Goal: Transaction & Acquisition: Purchase product/service

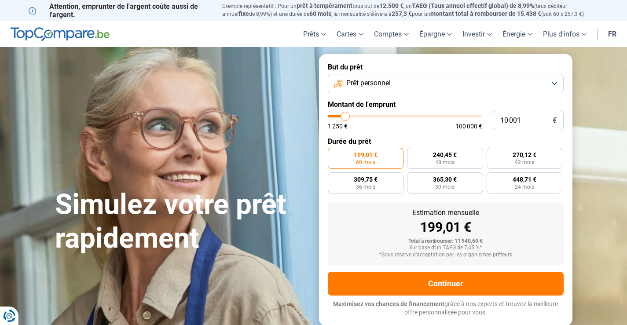
click at [549, 83] on button "Prêt personnel" at bounding box center [446, 83] width 236 height 19
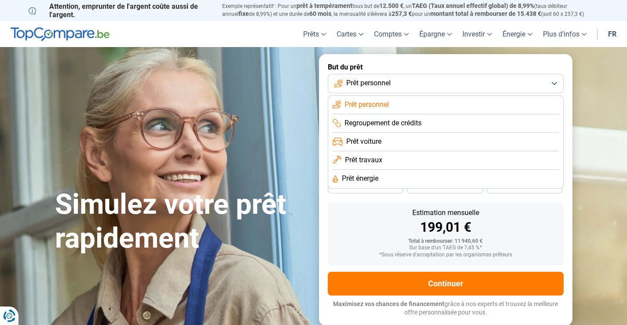
click at [390, 142] on li "Prêt voiture" at bounding box center [446, 142] width 226 height 18
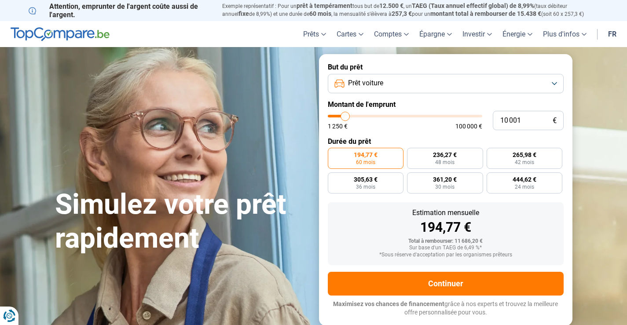
type input "8 500"
type input "8500"
type input "8 750"
type input "8750"
type input "10 250"
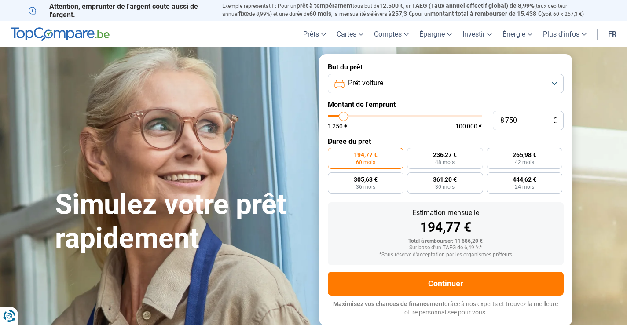
type input "10250"
type input "11 000"
type input "11000"
type input "11 500"
type input "11500"
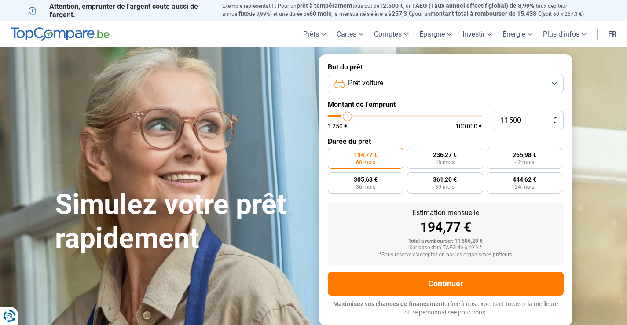
type input "11 750"
type input "11750"
type input "12 000"
type input "12000"
type input "12 750"
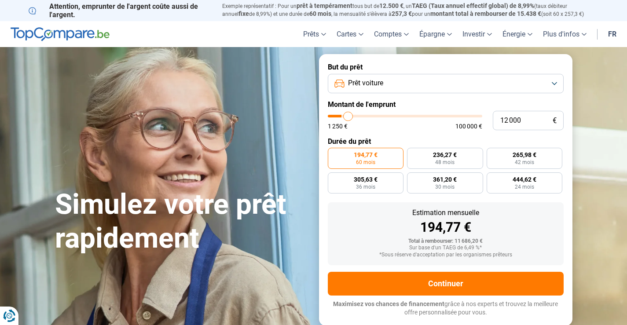
type input "12750"
type input "14 000"
type input "14000"
type input "14 750"
type input "14750"
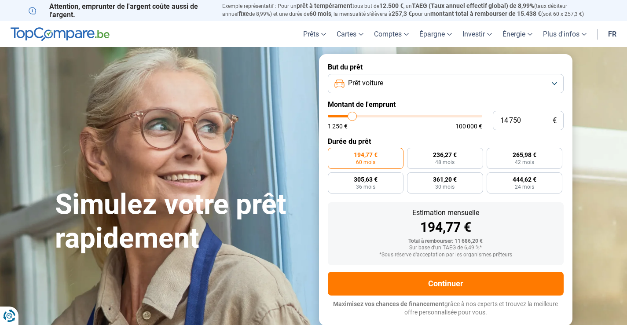
type input "15 500"
type input "15500"
type input "15 750"
type input "15750"
type input "16 250"
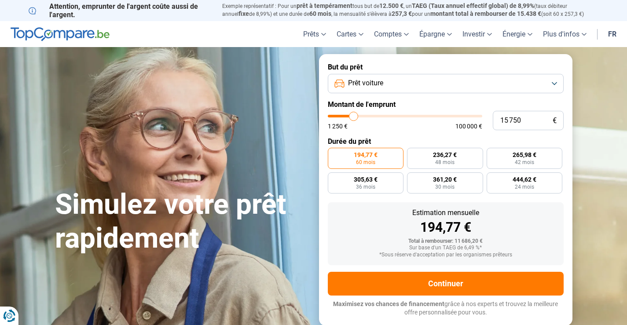
type input "16250"
type input "17 500"
type input "17500"
type input "21 750"
type input "21750"
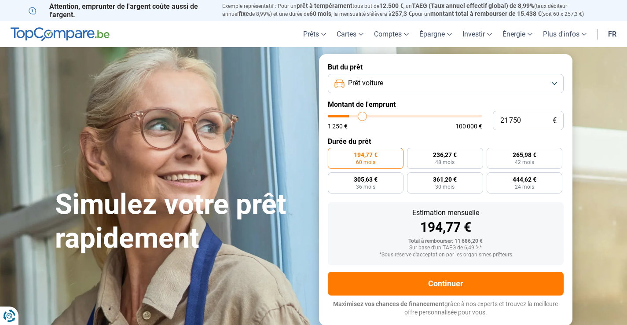
type input "23 000"
type input "23000"
type input "26 250"
type input "26250"
type input "26 500"
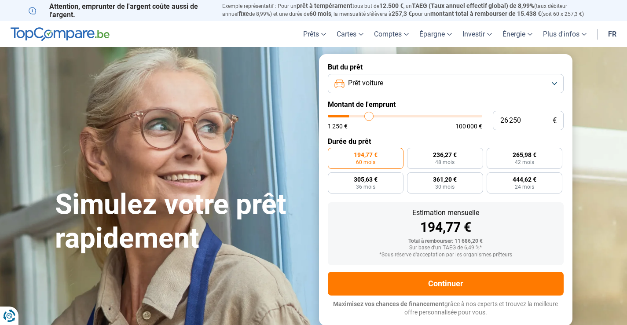
type input "26500"
type input "27 250"
type input "27250"
type input "28 750"
type input "28750"
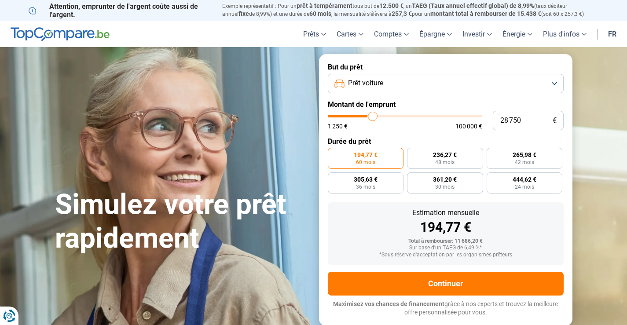
type input "29 500"
type input "29500"
type input "30 250"
type input "30250"
type input "30 500"
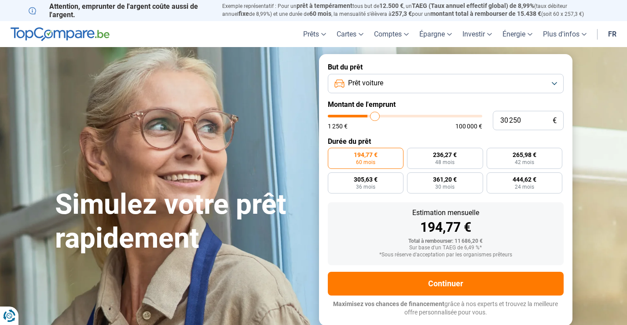
type input "30500"
type input "31 250"
type input "31250"
type input "32 500"
type input "32500"
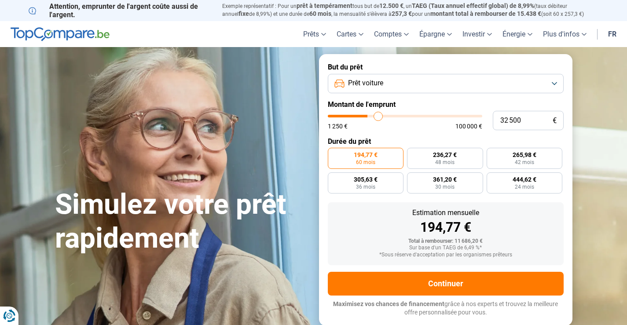
type input "33 750"
type input "33750"
type input "34 750"
type input "34750"
type input "35 000"
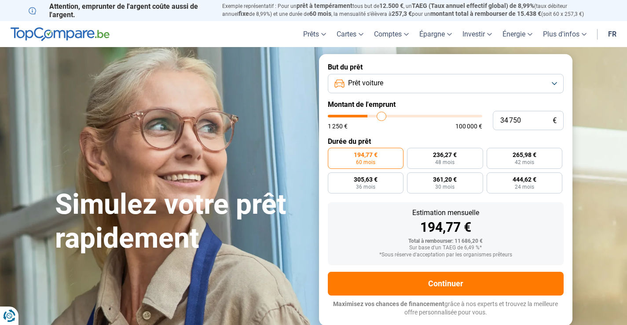
type input "35000"
type input "35 250"
type input "35250"
type input "36 250"
type input "36250"
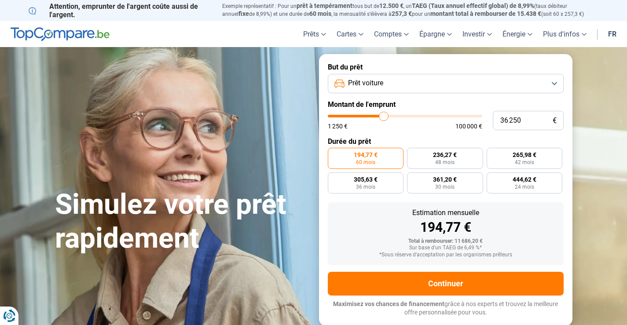
type input "37 250"
type input "37250"
type input "38 500"
type input "38500"
type input "39 500"
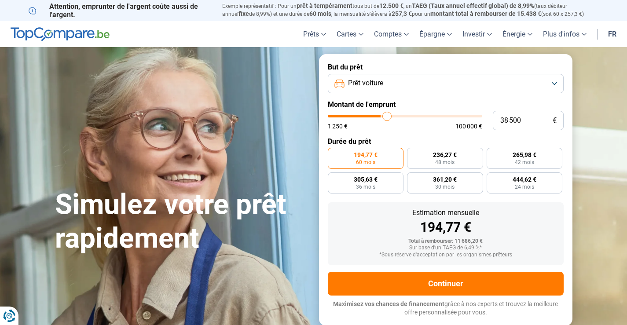
type input "39500"
type input "40 000"
type input "40000"
type input "40 250"
type input "40250"
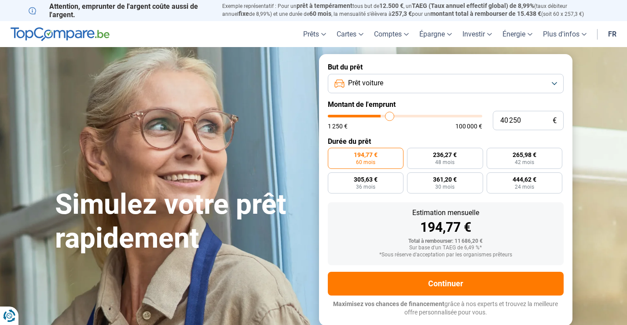
type input "41 000"
type input "41000"
type input "42 500"
type input "42500"
type input "43 500"
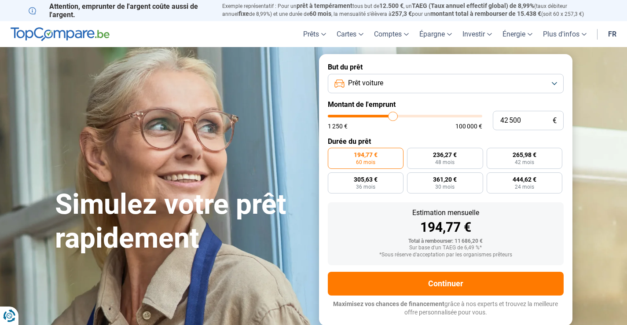
type input "43500"
type input "43 750"
type input "43750"
type input "43 500"
type input "43500"
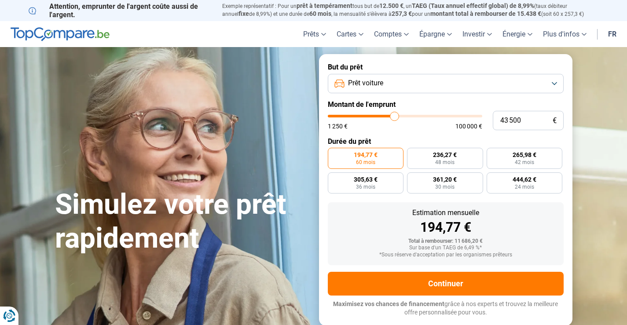
type input "42 500"
type input "42500"
type input "41 250"
type input "41250"
type input "40 750"
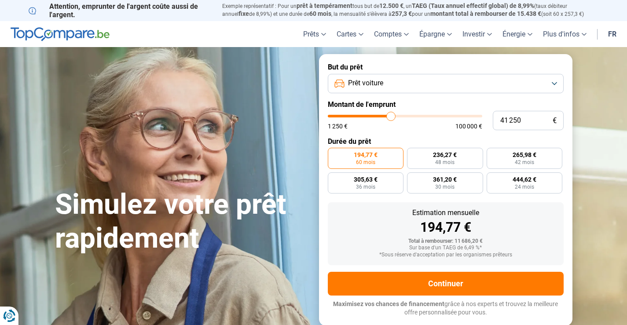
type input "40750"
type input "39 750"
type input "39750"
type input "38 750"
type input "38750"
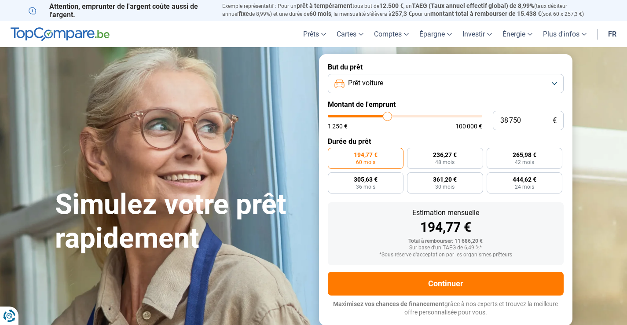
type input "37 250"
type input "37250"
type input "36 500"
type input "36500"
type input "35 500"
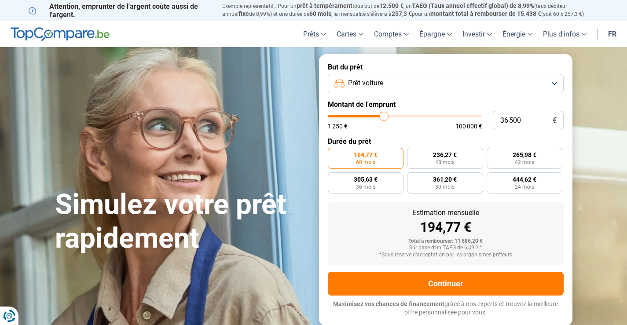
type input "35500"
type input "35 250"
type input "35250"
type input "35 000"
type input "35000"
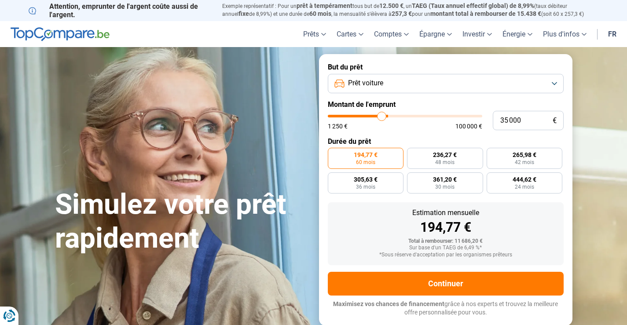
type input "34 750"
type input "34750"
type input "33 750"
type input "33750"
type input "33 500"
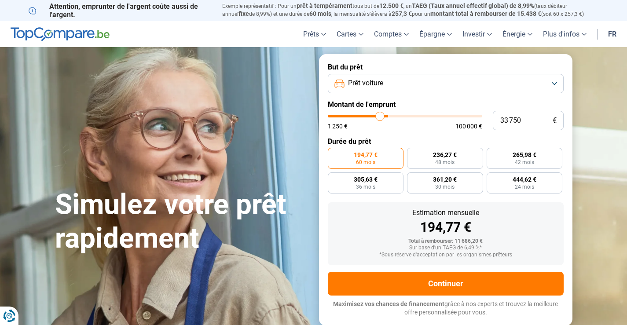
type input "33500"
type input "33 250"
type input "33250"
type input "32 750"
type input "32750"
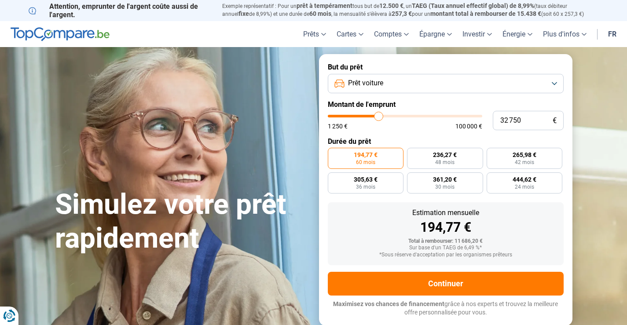
type input "32 250"
type input "32250"
type input "31 750"
type input "31750"
type input "30 750"
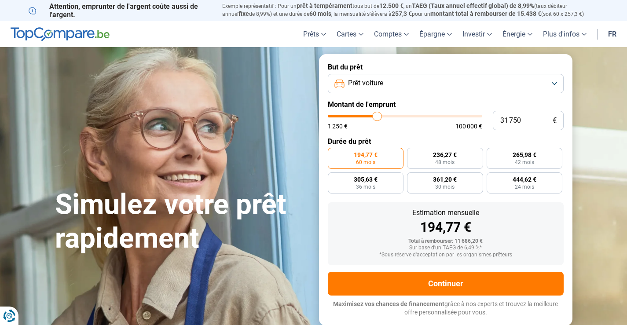
type input "30750"
type input "30 250"
type input "30250"
type input "29 750"
type input "29750"
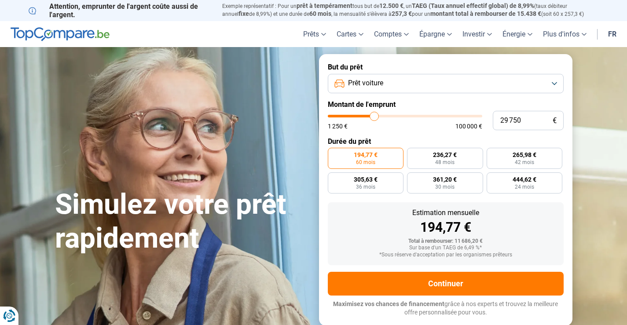
type input "29 500"
type input "29500"
type input "29 250"
type input "29250"
type input "29 000"
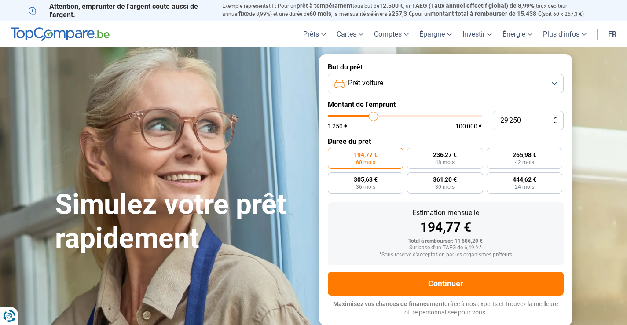
type input "29000"
type input "27 500"
type input "27500"
type input "26 750"
type input "26750"
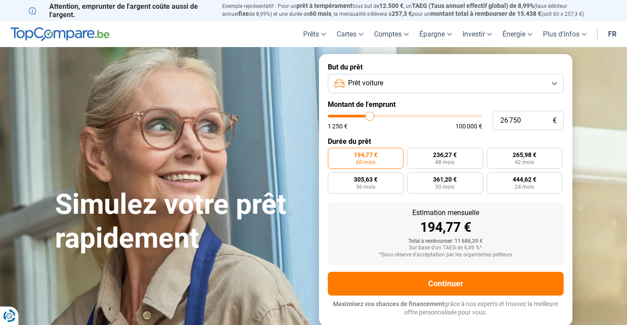
type input "26 500"
type input "26500"
type input "26 250"
type input "26250"
type input "26 000"
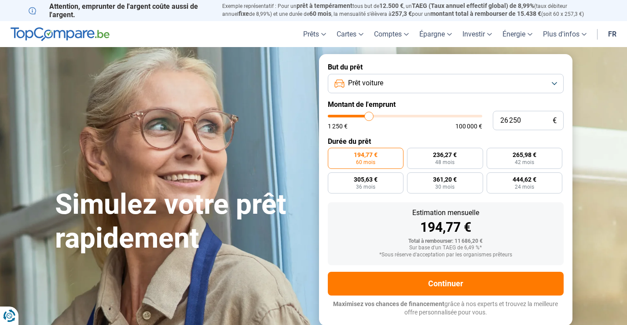
type input "26000"
type input "25 750"
type input "25750"
type input "25 250"
type input "25250"
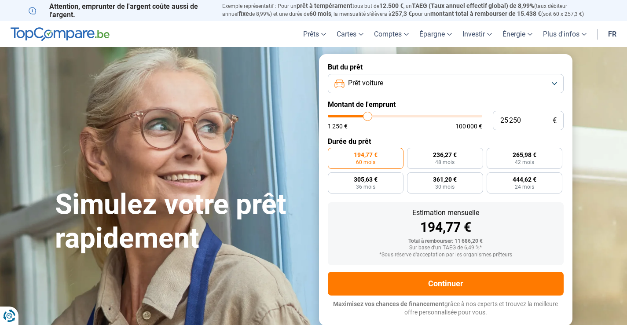
type input "24 750"
type input "24750"
type input "24 500"
type input "24500"
type input "23 500"
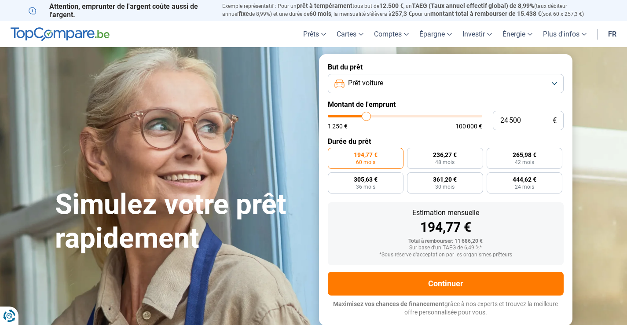
type input "23500"
type input "22 750"
type input "22750"
type input "22 250"
type input "22250"
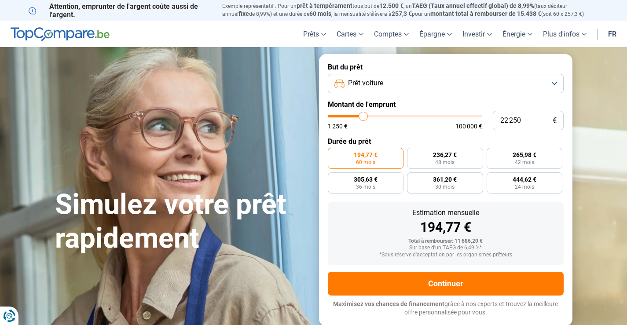
type input "22 000"
type input "22000"
type input "21 750"
type input "21750"
type input "21 250"
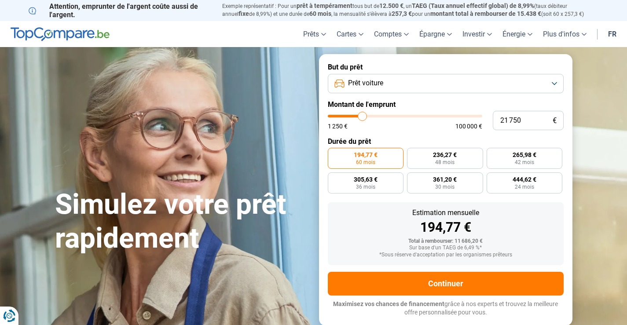
type input "21250"
type input "20 750"
type input "20750"
type input "20 000"
type input "20000"
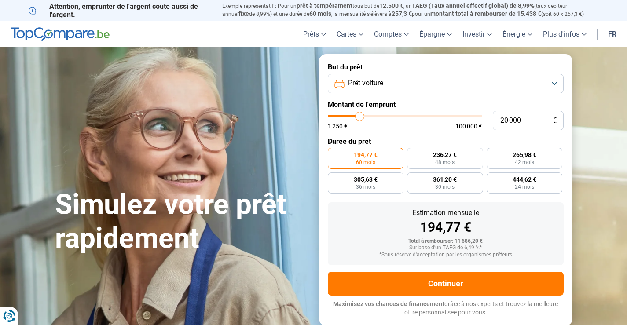
type input "18 000"
type input "18000"
type input "17 500"
type input "17500"
type input "17 000"
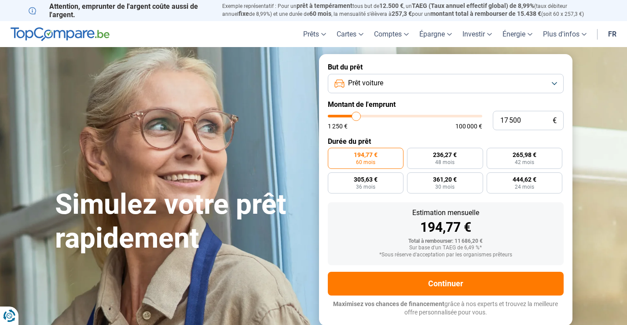
type input "17000"
type input "16 500"
type input "16500"
type input "16 250"
type input "16250"
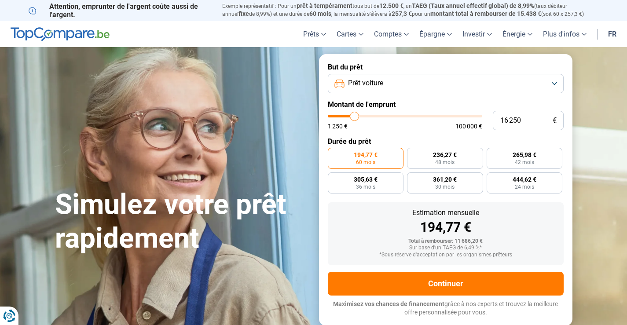
type input "16 000"
type input "16000"
type input "15 750"
type input "15750"
type input "15 500"
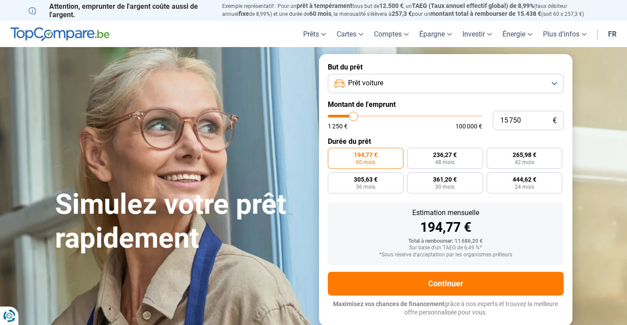
type input "15500"
type input "15 000"
drag, startPoint x: 342, startPoint y: 117, endPoint x: 353, endPoint y: 121, distance: 11.4
type input "15000"
click at [353, 117] on input "range" at bounding box center [405, 116] width 154 height 3
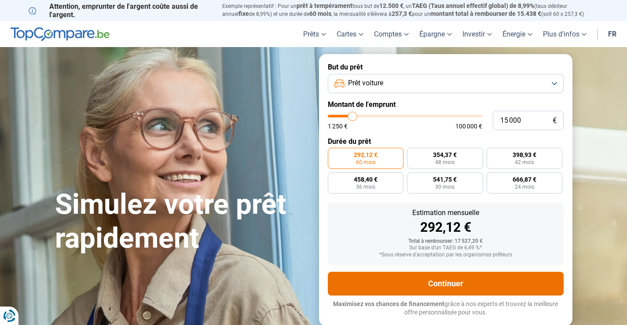
click at [451, 285] on button "Continuer" at bounding box center [446, 284] width 236 height 24
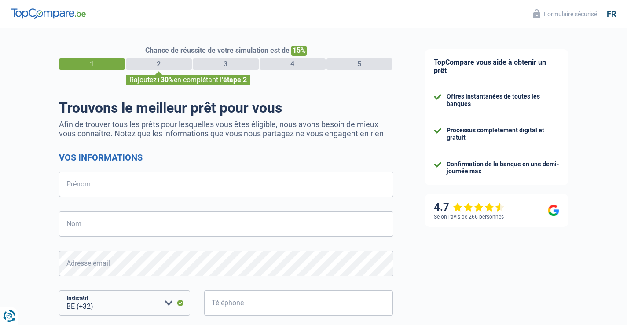
select select "32"
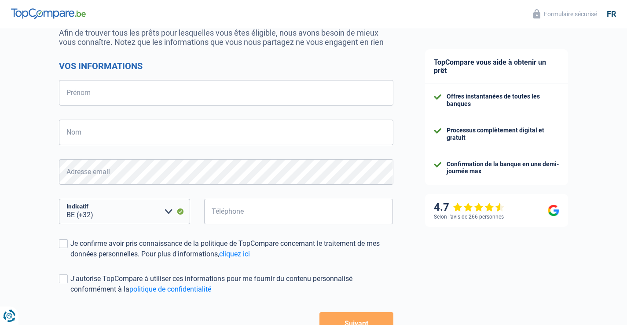
scroll to position [44, 0]
